Goal: Communication & Community: Ask a question

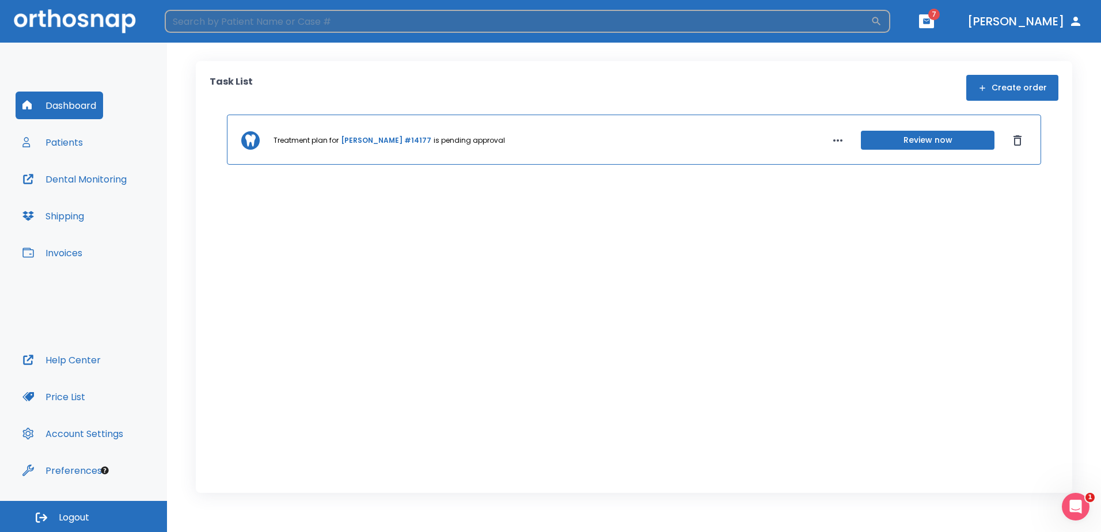
click at [765, 18] on input "search" at bounding box center [518, 21] width 706 height 23
type input "[PERSON_NAME]"
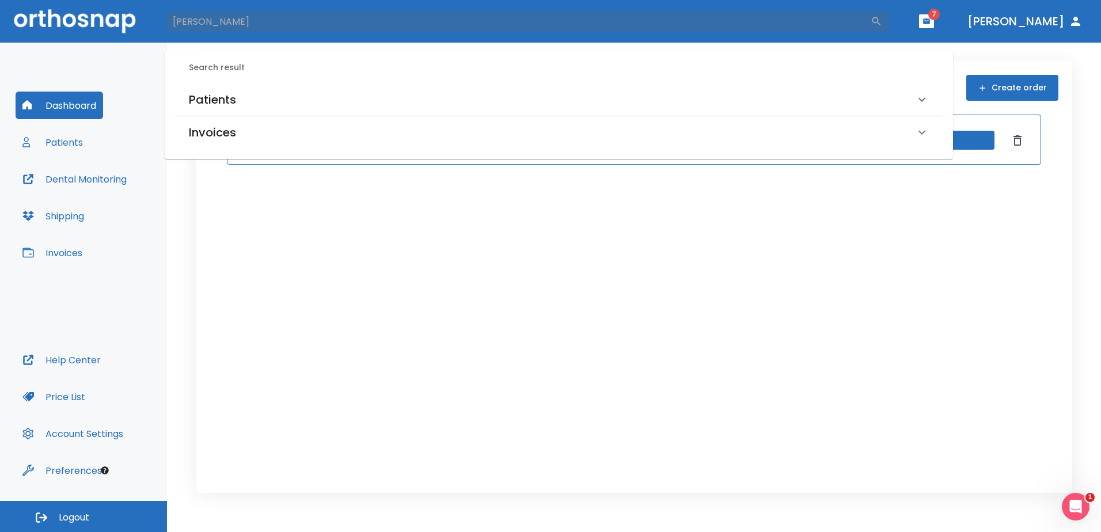
click at [254, 102] on div "Patients" at bounding box center [552, 99] width 726 height 18
click at [250, 136] on h6 "[PERSON_NAME] De la [PERSON_NAME] (Processing in lab)" at bounding box center [558, 140] width 735 height 16
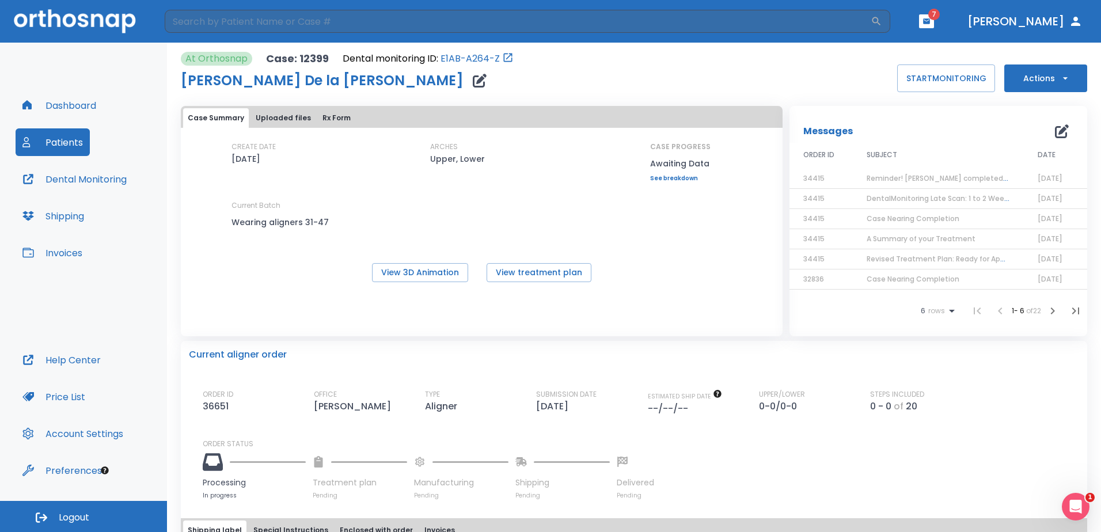
click at [1055, 132] on icon "button" at bounding box center [1062, 131] width 14 height 14
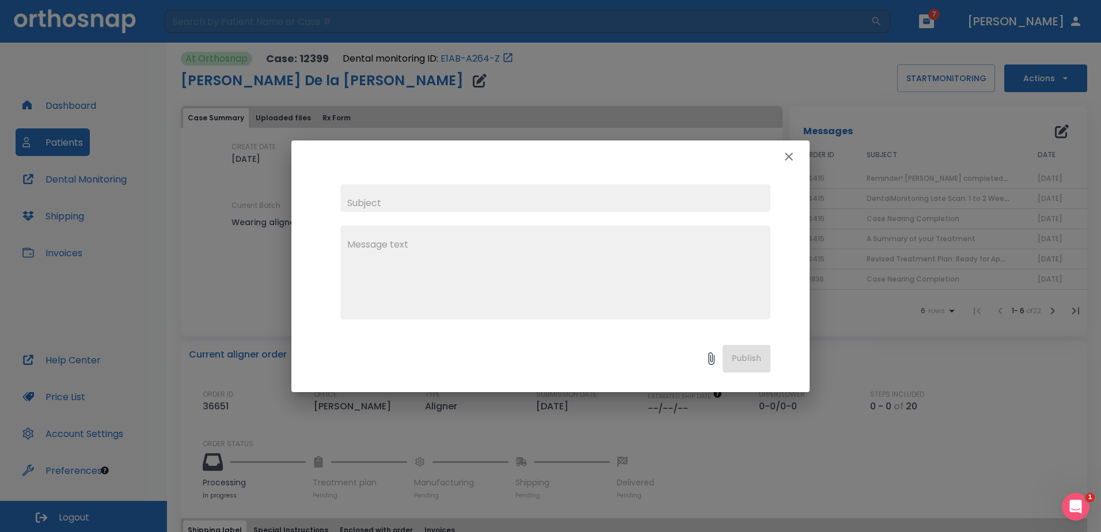
click at [415, 206] on input "text" at bounding box center [555, 198] width 430 height 28
type input "A"
type input "Recent Aligner Order"
click at [433, 268] on textarea at bounding box center [555, 277] width 416 height 79
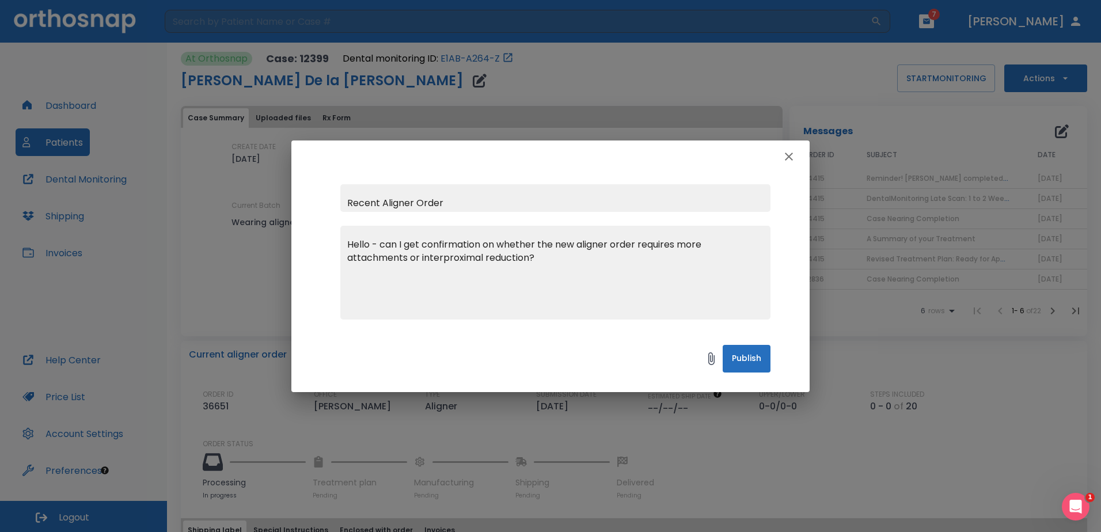
click at [638, 246] on textarea "Hello - can I get confirmation on whether the new aligner order requires more a…" at bounding box center [555, 277] width 416 height 79
paste textarea "[STREET_ADDRESS][PERSON_NAME]"
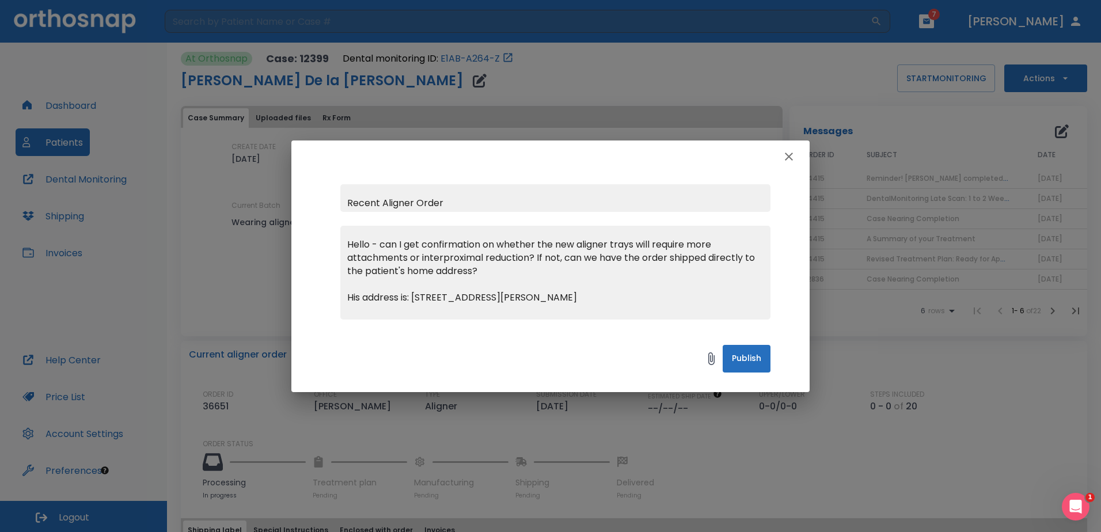
paste textarea "91405-2833"
type textarea "Hello - can I get confirmation on whether the new aligner trays will require mo…"
click at [729, 359] on button "Publish" at bounding box center [746, 359] width 48 height 28
